Goal: Task Accomplishment & Management: Complete application form

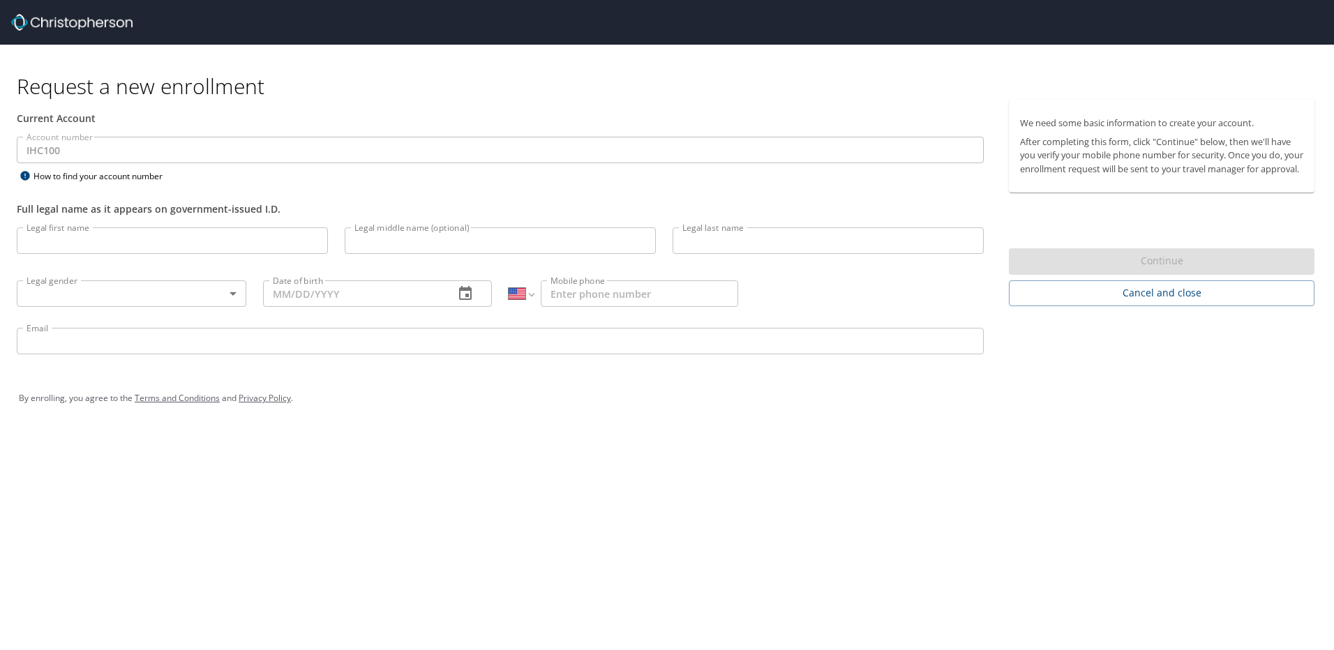
select select "US"
click at [88, 240] on input "Legal first name" at bounding box center [172, 240] width 311 height 27
click at [75, 236] on input "Legal first name" at bounding box center [172, 240] width 311 height 27
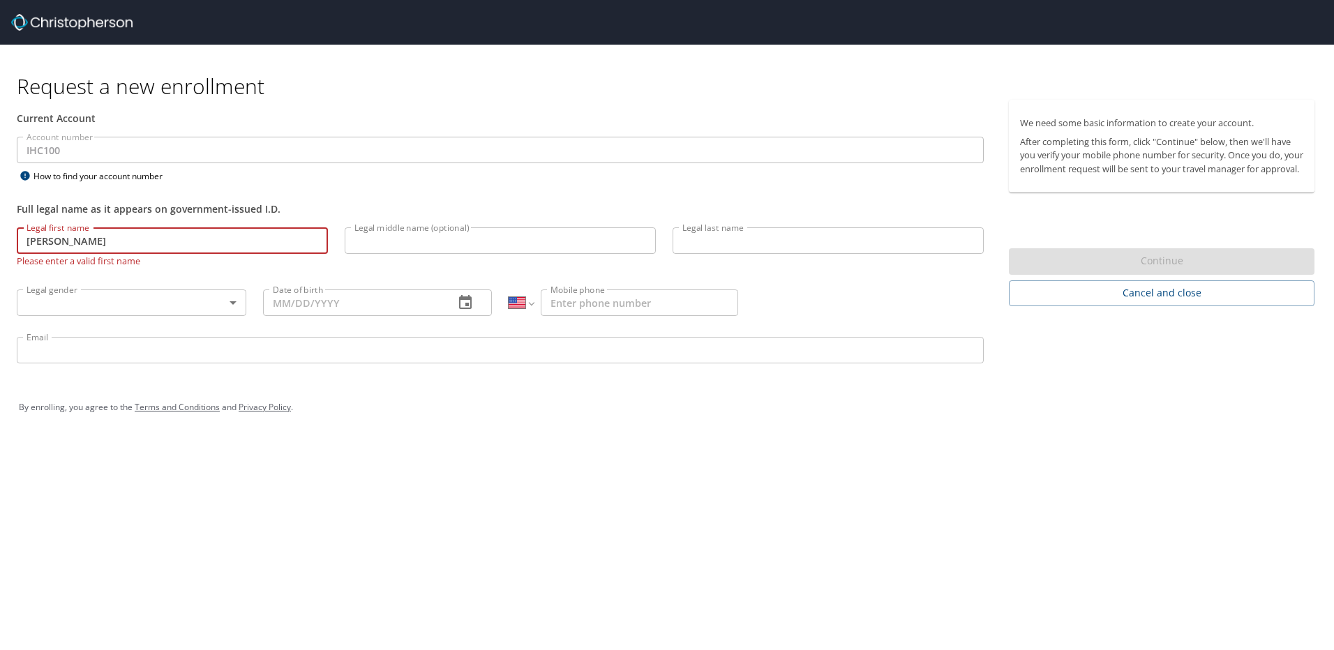
type input "[PERSON_NAME]"
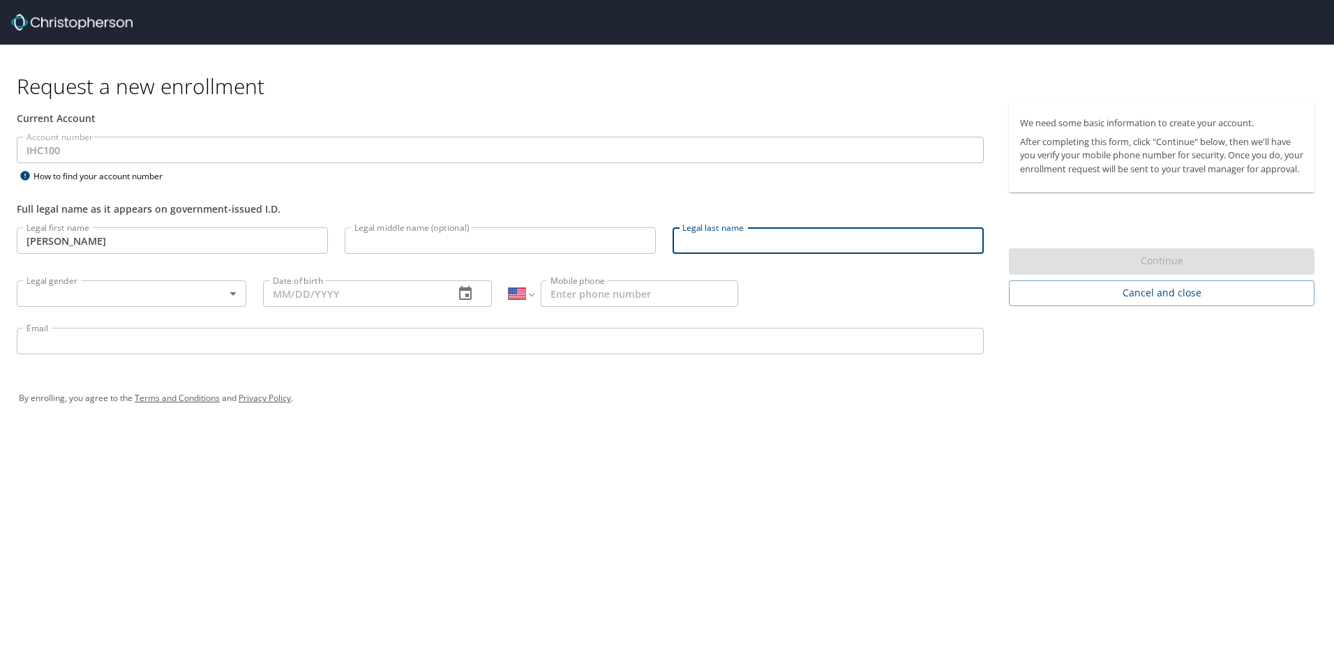
click at [733, 238] on input "Legal last name" at bounding box center [828, 240] width 311 height 27
type input "Dolce"
click at [399, 241] on input "Legal middle name (optional)" at bounding box center [500, 240] width 311 height 27
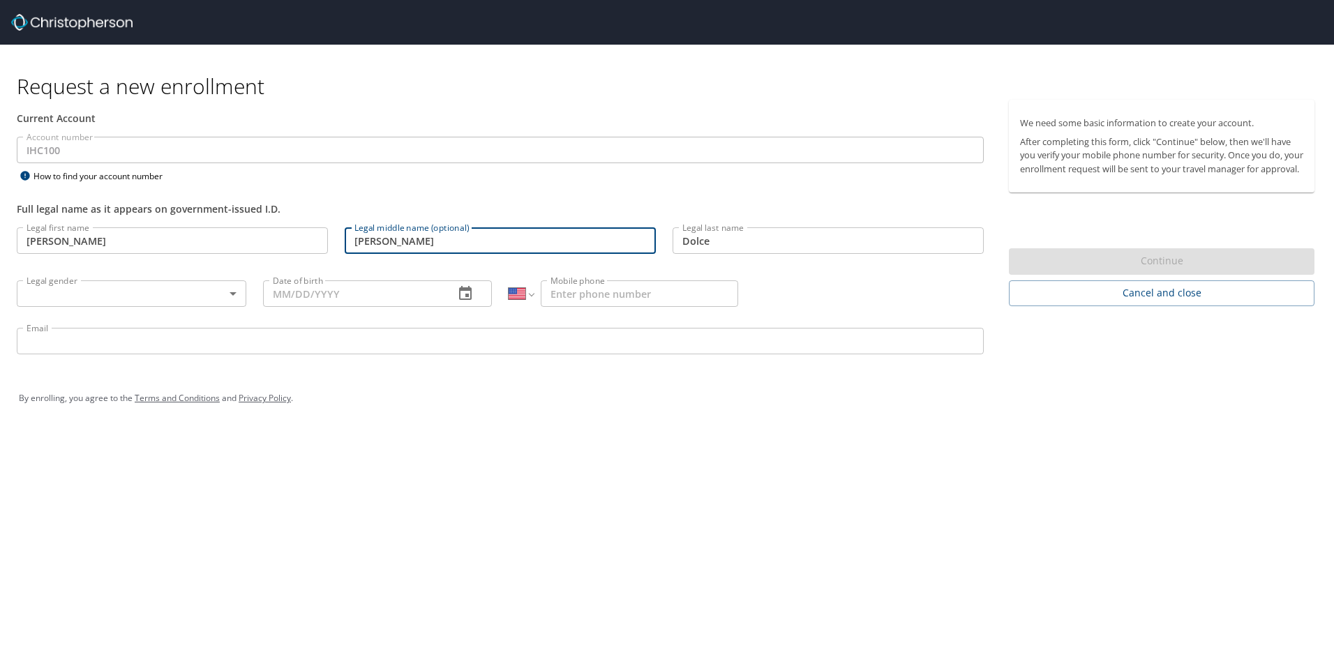
type input "[PERSON_NAME]"
click at [234, 296] on body "Request a new enrollment Current Account Account number IHC100 Account number H…" at bounding box center [667, 325] width 1334 height 650
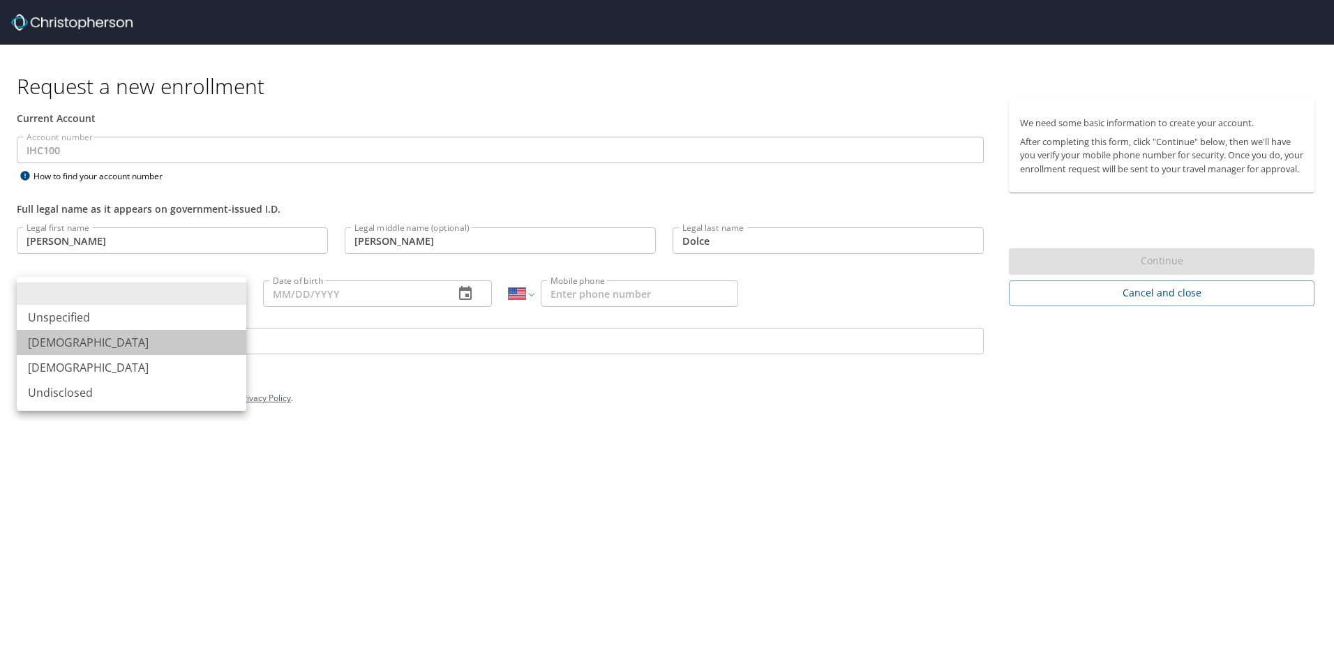
click at [91, 341] on li "[DEMOGRAPHIC_DATA]" at bounding box center [132, 342] width 230 height 25
type input "[DEMOGRAPHIC_DATA]"
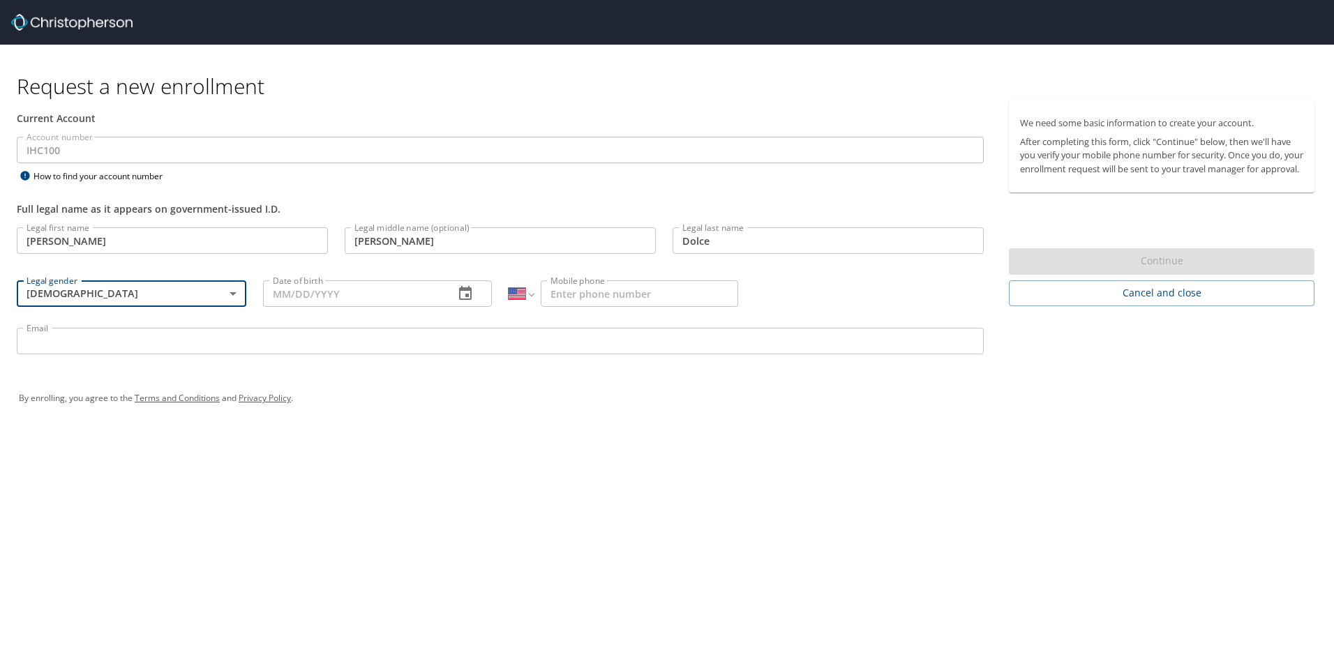
click at [272, 295] on input "Date of birth" at bounding box center [353, 293] width 181 height 27
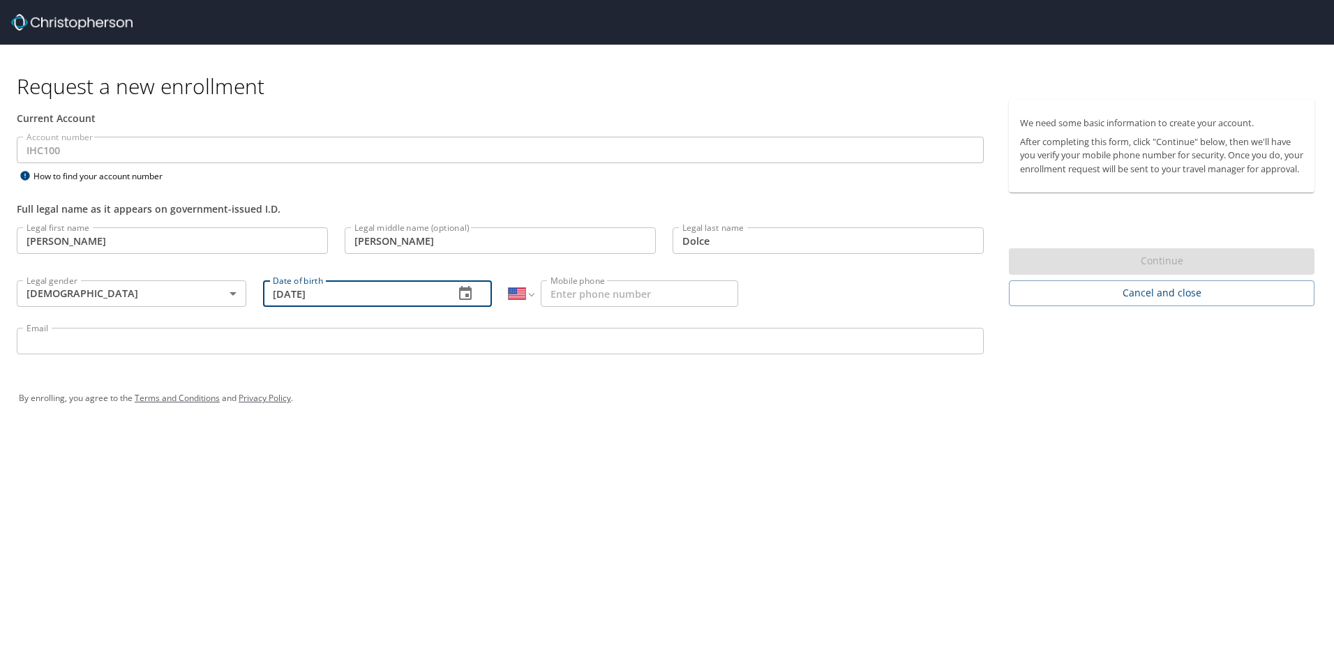
type input "[DATE]"
click at [438, 424] on div "By enrolling, you agree to the Terms and Conditions and Privacy Policy ." at bounding box center [666, 398] width 1317 height 63
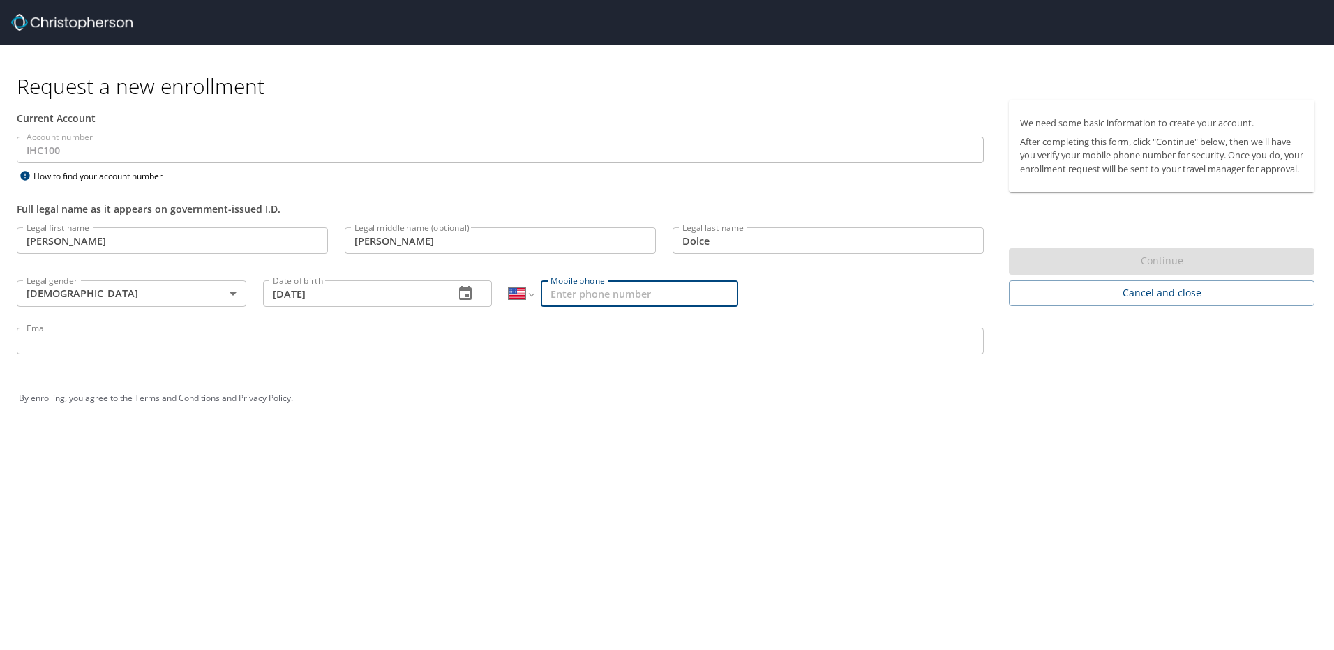
click at [597, 294] on input "Mobile phone" at bounding box center [639, 293] width 197 height 27
type input "[PHONE_NUMBER]"
click at [571, 433] on div "Request a new enrollment Current Account Account number IHC100 Account number H…" at bounding box center [667, 325] width 1334 height 650
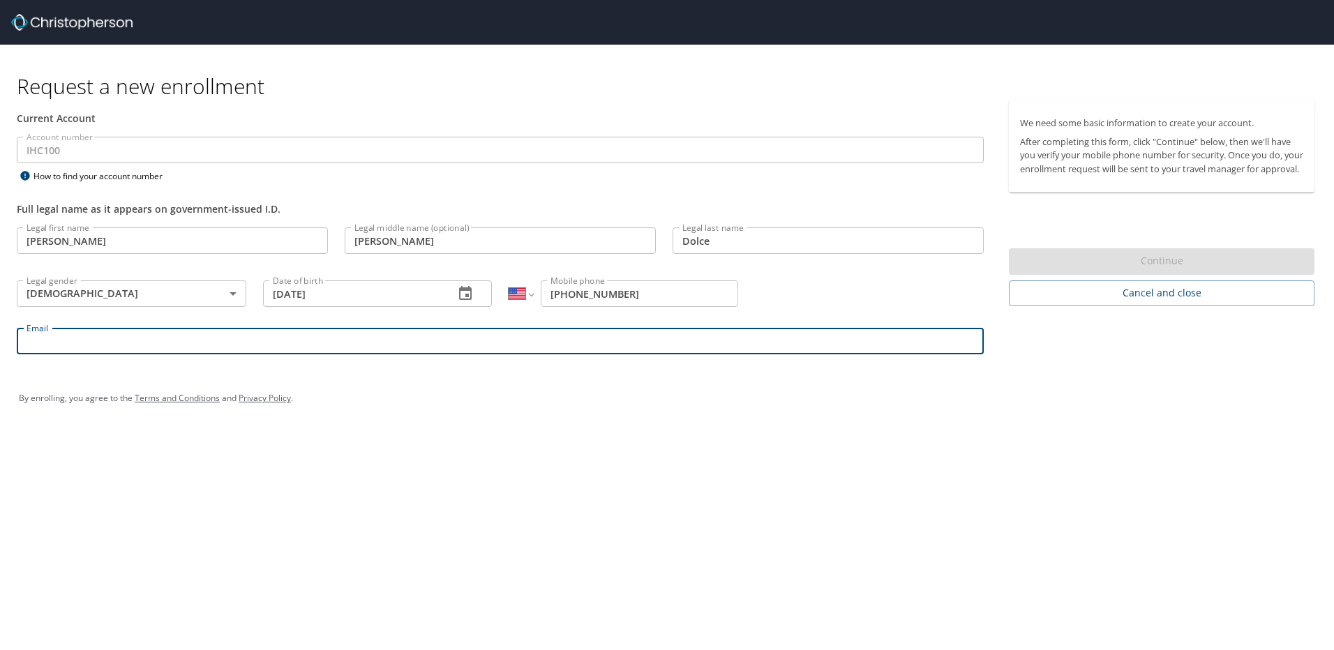
click at [114, 340] on input "Email" at bounding box center [500, 341] width 967 height 27
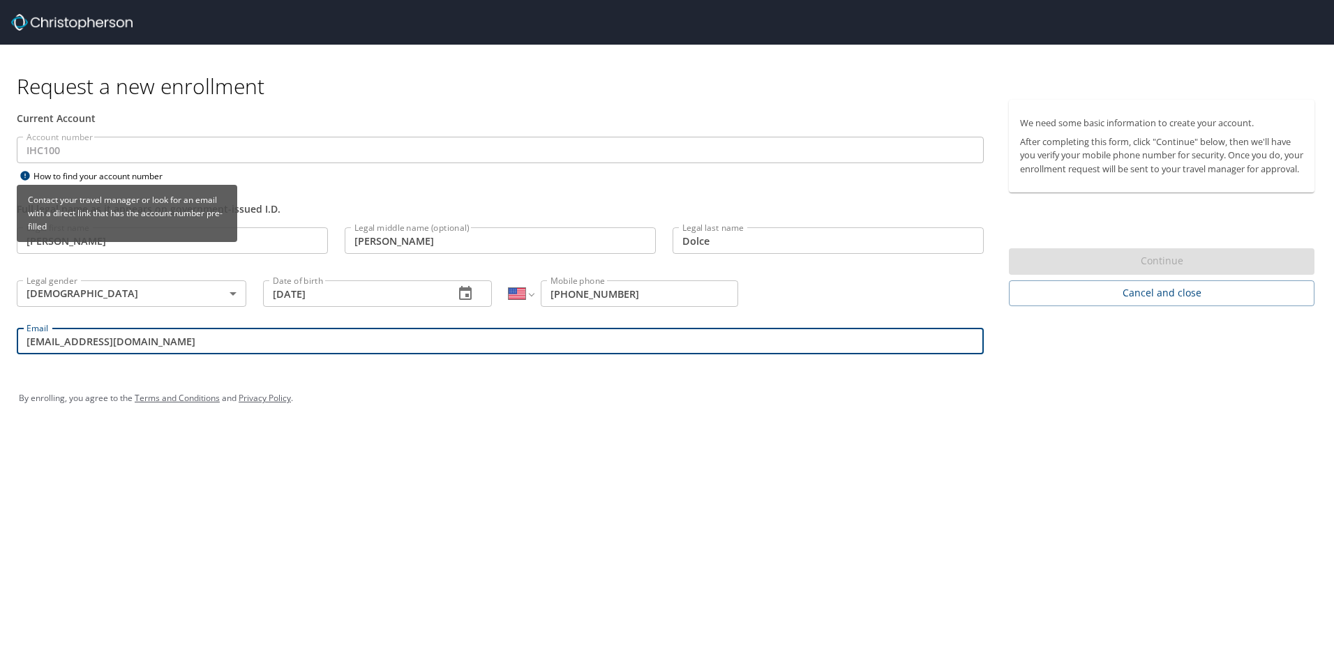
type input "[EMAIL_ADDRESS][DOMAIN_NAME]"
click at [54, 172] on div "How to find your account number" at bounding box center [104, 175] width 174 height 17
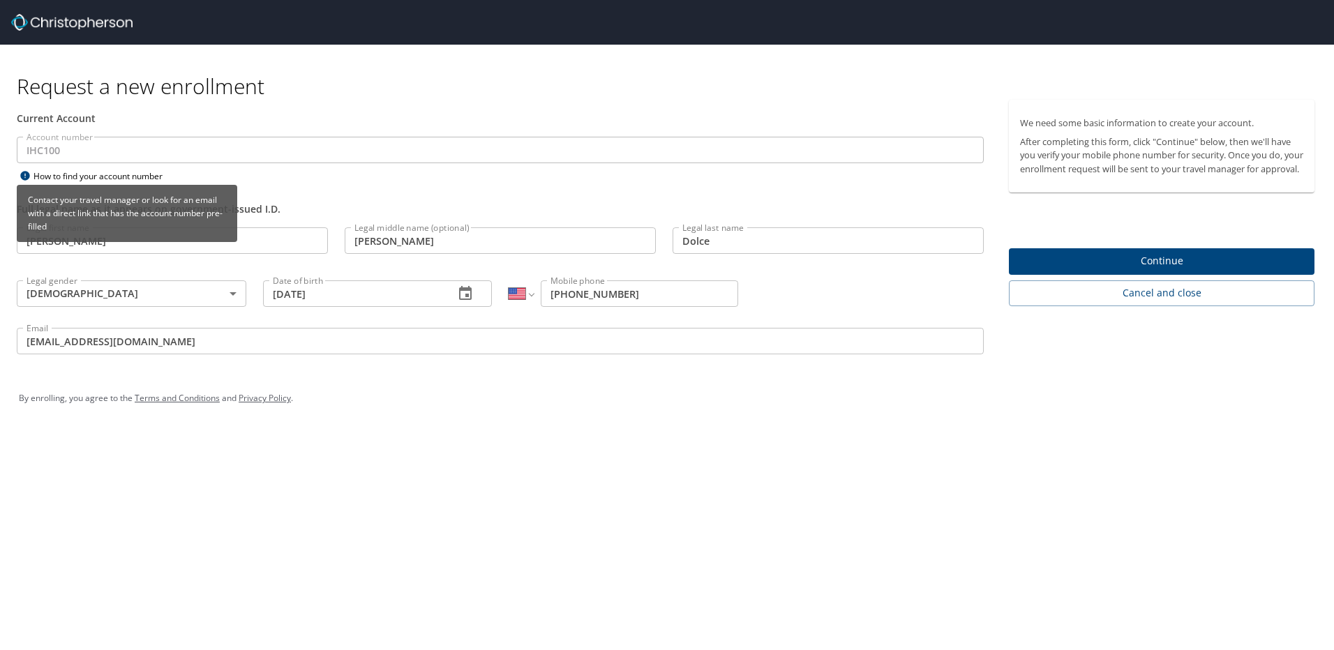
click at [24, 175] on icon at bounding box center [24, 175] width 9 height 9
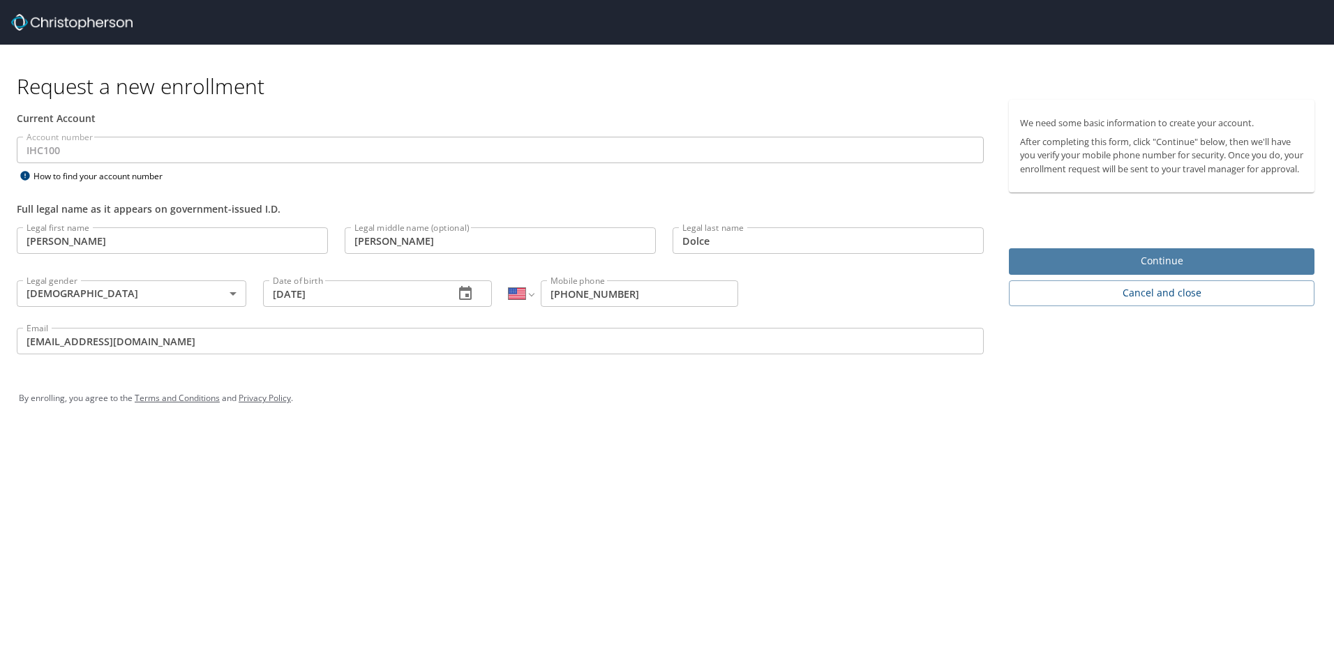
click at [1165, 267] on span "Continue" at bounding box center [1161, 261] width 283 height 17
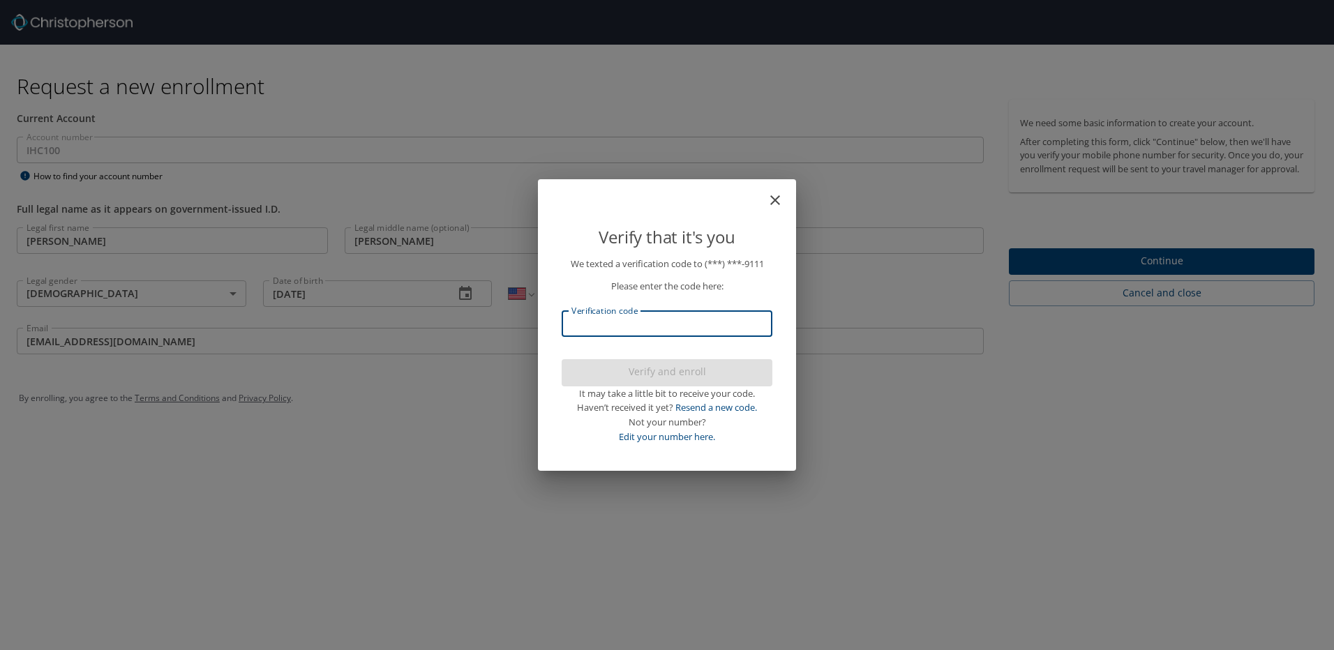
click at [621, 326] on input "Verification code" at bounding box center [667, 324] width 211 height 27
type input "118383"
click at [676, 369] on span "Verify and enroll" at bounding box center [667, 372] width 188 height 17
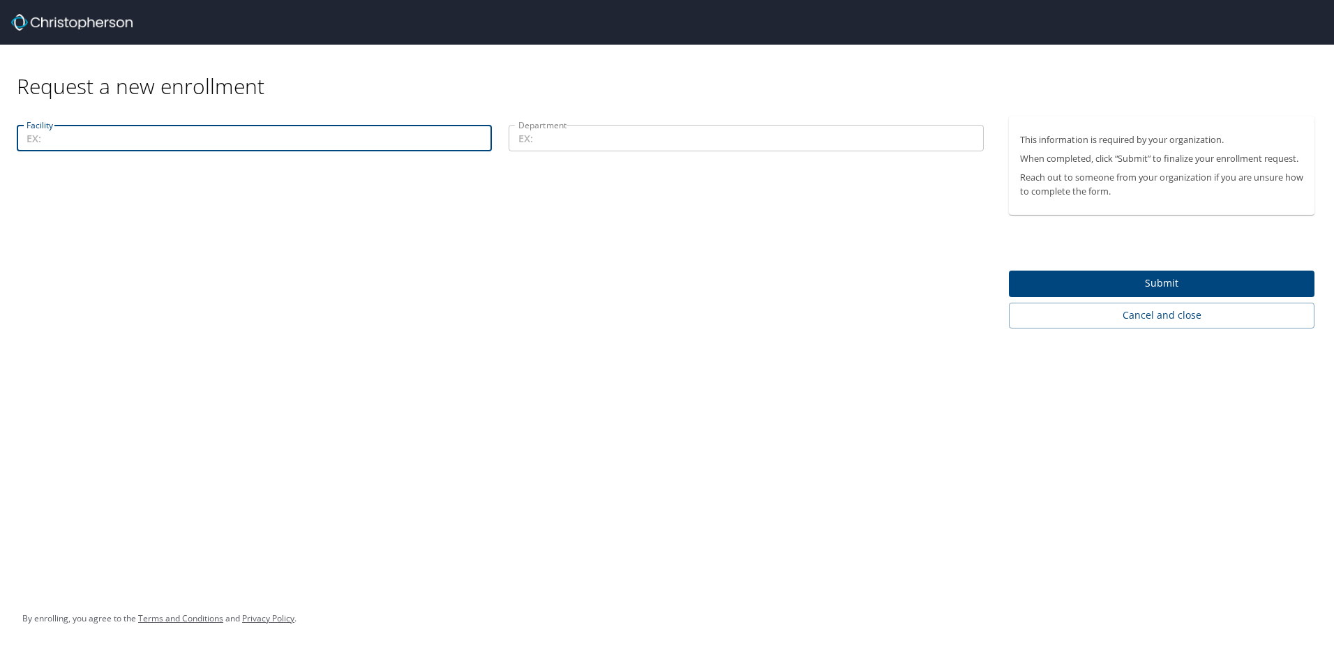
click at [140, 142] on input "Facility" at bounding box center [254, 138] width 475 height 27
click at [140, 142] on input "113" at bounding box center [254, 138] width 475 height 27
type input "113"
click at [569, 134] on input "Department" at bounding box center [746, 138] width 475 height 27
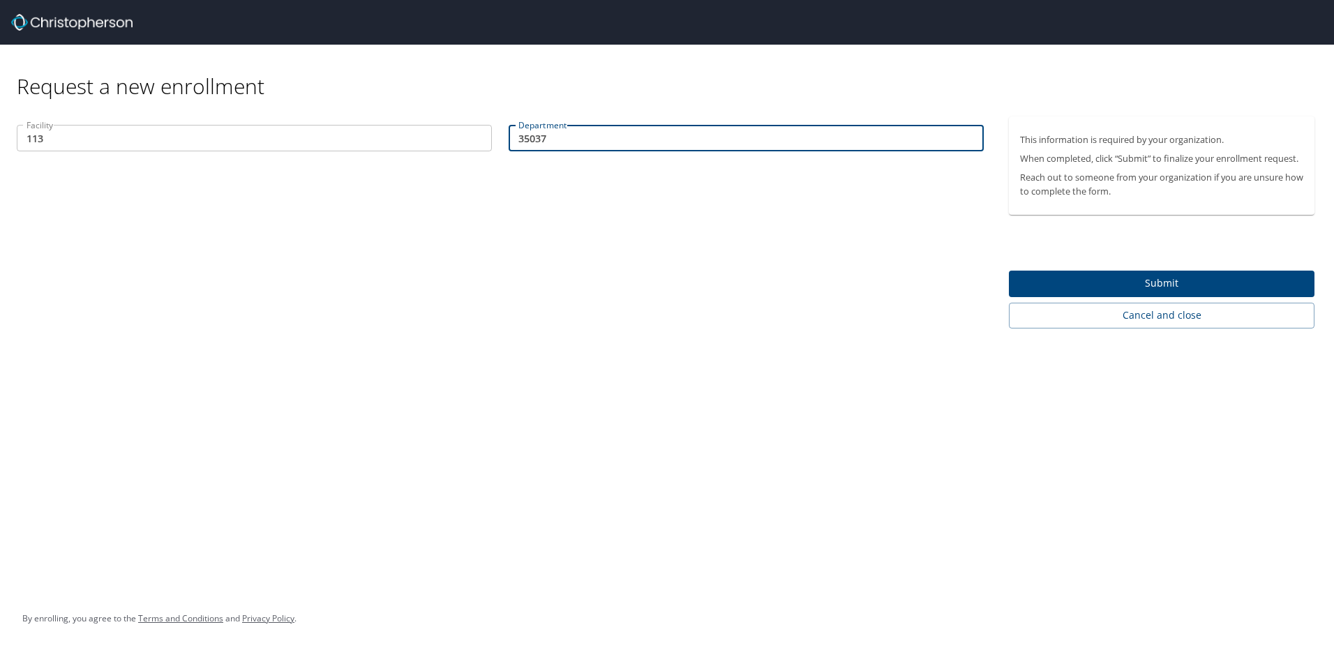
type input "35037"
click at [1153, 278] on span "Submit" at bounding box center [1161, 283] width 283 height 17
